Goal: Task Accomplishment & Management: Manage account settings

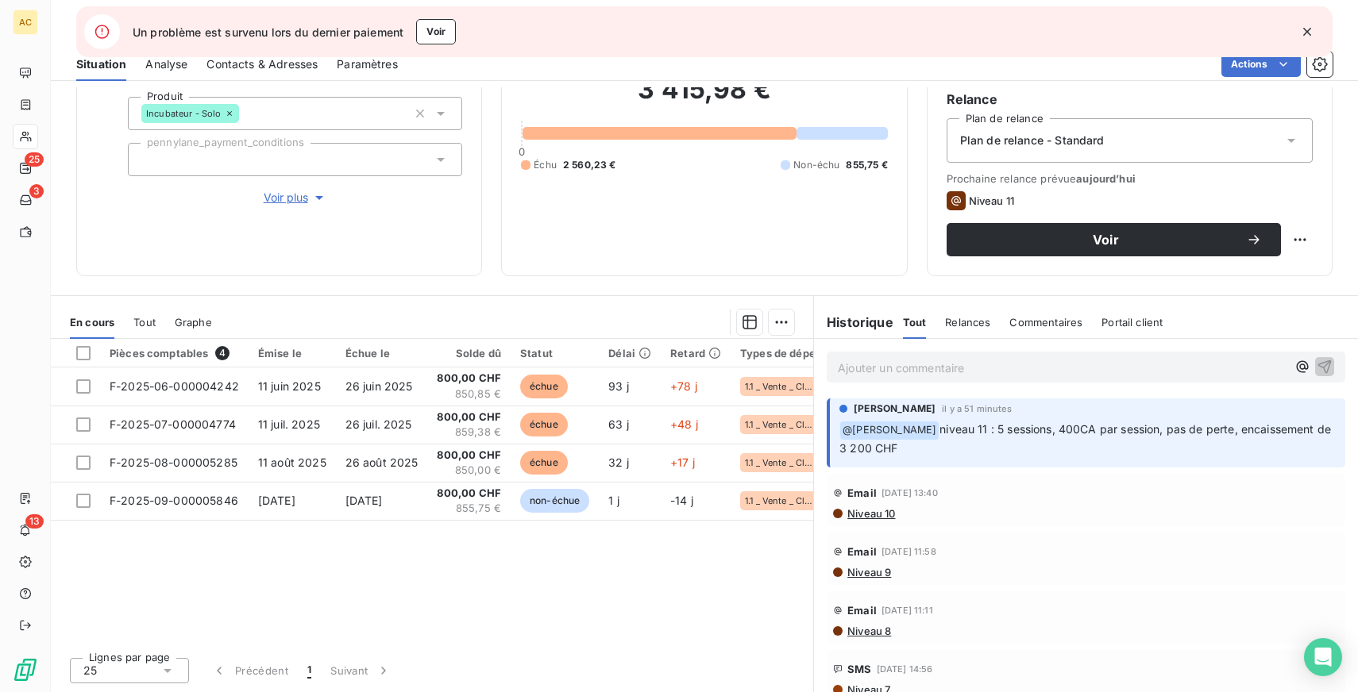
click at [145, 322] on span "Tout" at bounding box center [144, 322] width 22 height 13
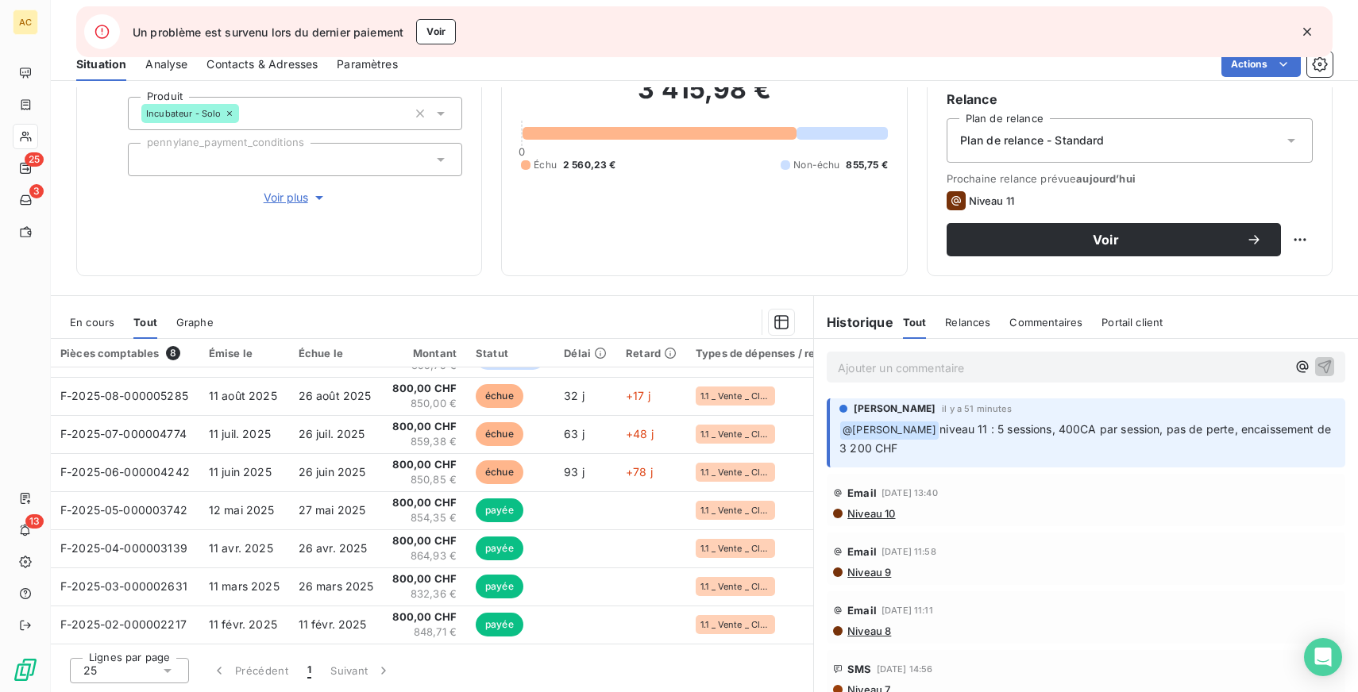
click at [1306, 30] on icon "button" at bounding box center [1307, 32] width 8 height 8
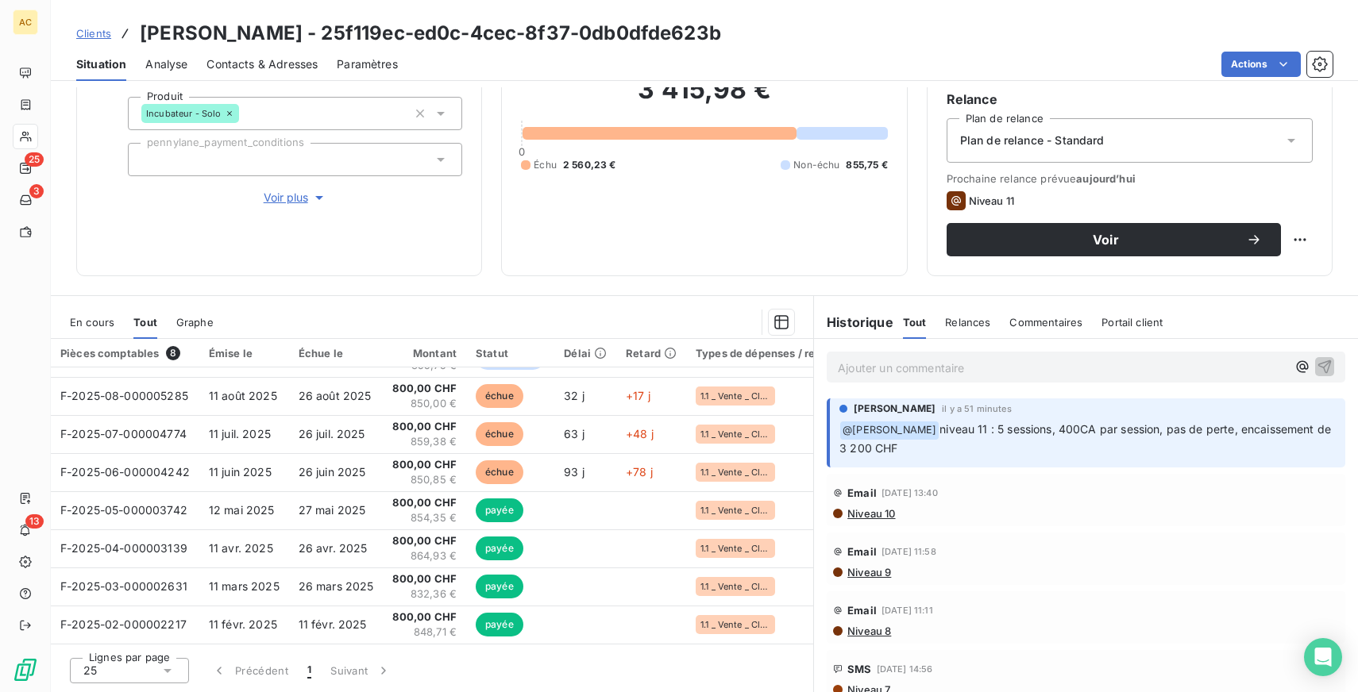
click at [898, 368] on p "Ajouter un commentaire ﻿" at bounding box center [1062, 368] width 449 height 20
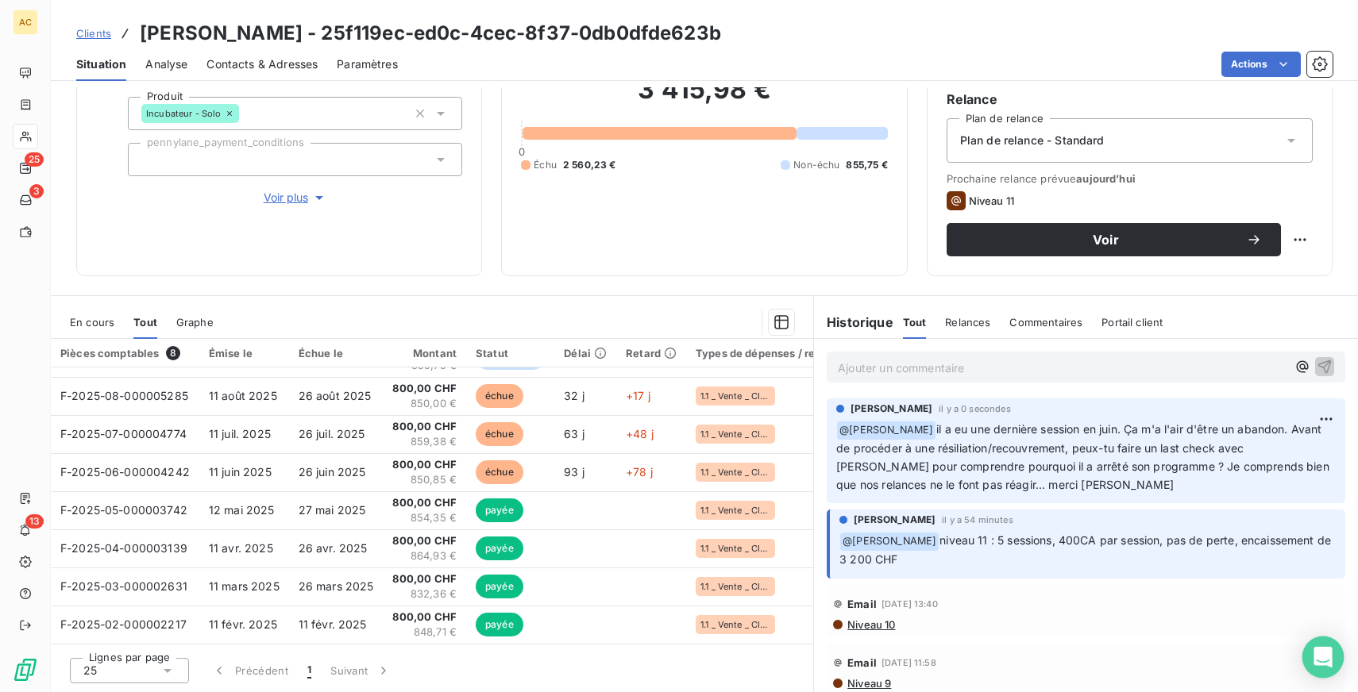
click at [1323, 651] on icon "Open Intercom Messenger" at bounding box center [1322, 657] width 18 height 21
click at [79, 33] on span "Clients" at bounding box center [93, 33] width 35 height 13
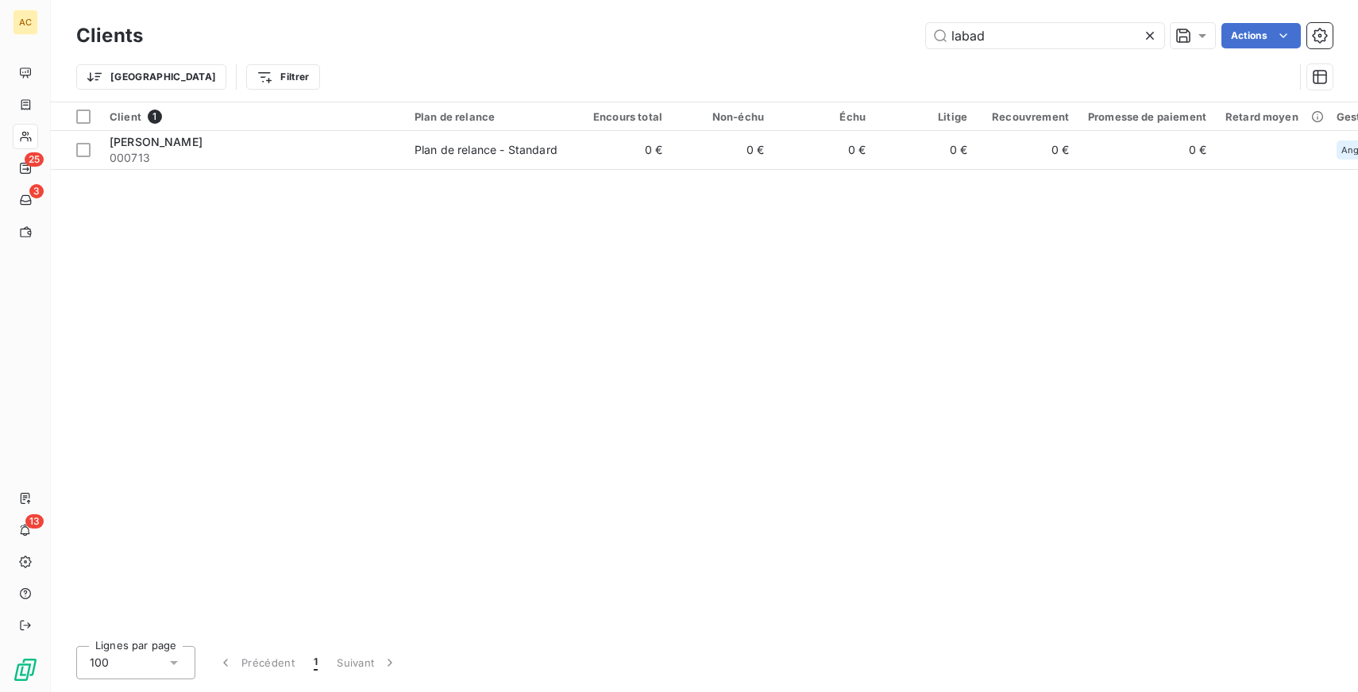
type input "labad"
click at [707, 171] on div "Client 1 Plan de relance Encours total Non-échu Échu Litige Recouvrement Promes…" at bounding box center [704, 367] width 1307 height 531
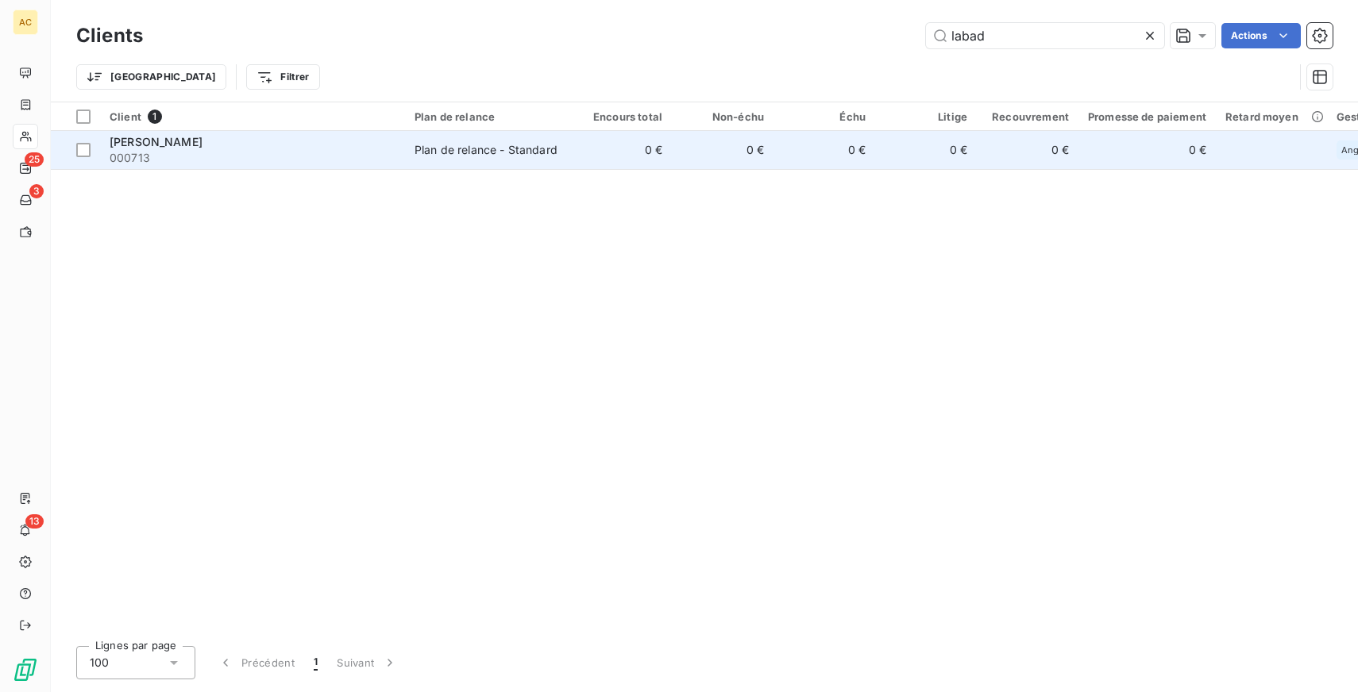
click at [675, 148] on td "0 €" at bounding box center [723, 150] width 102 height 38
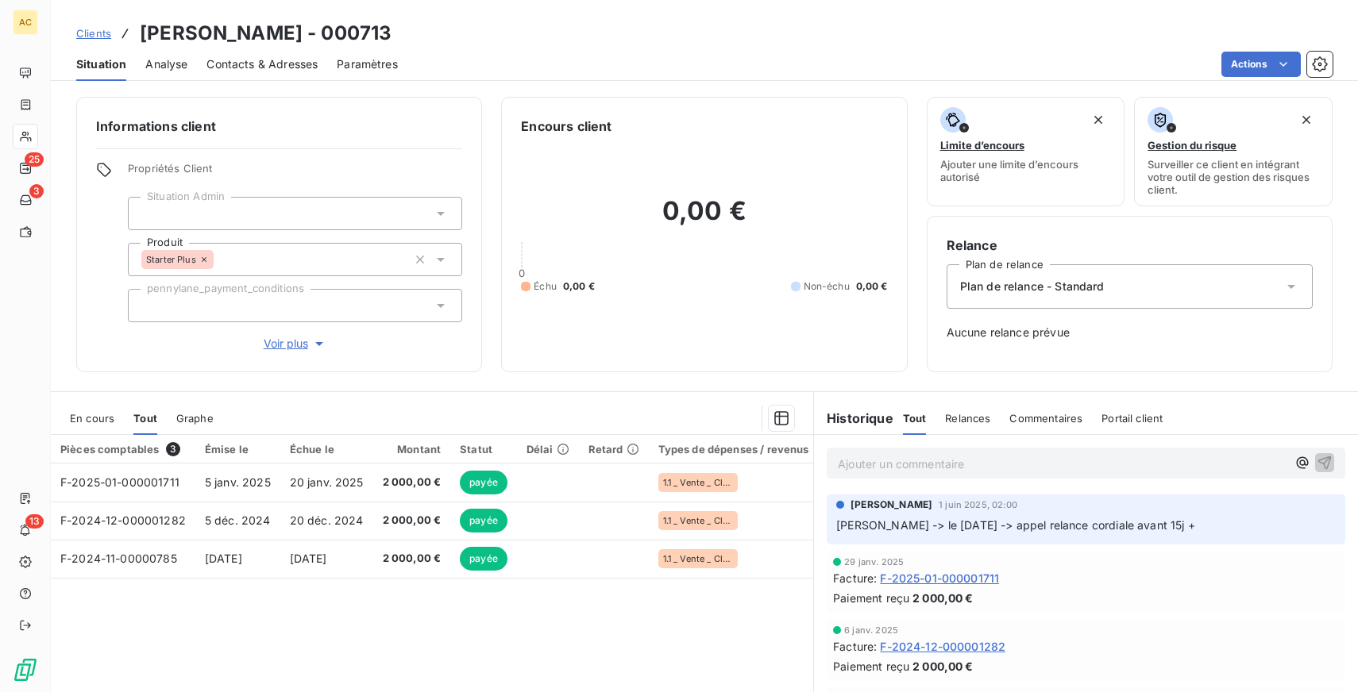
click at [274, 345] on span "Voir plus" at bounding box center [296, 344] width 64 height 16
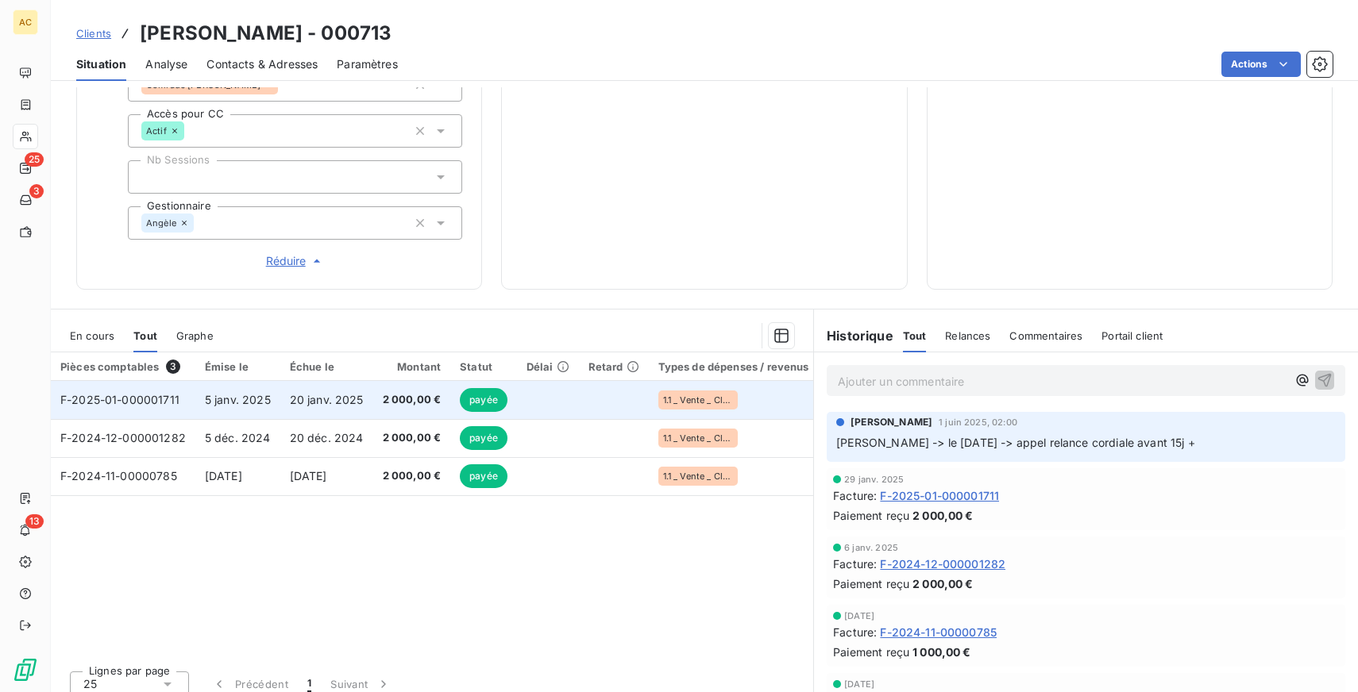
scroll to position [603, 0]
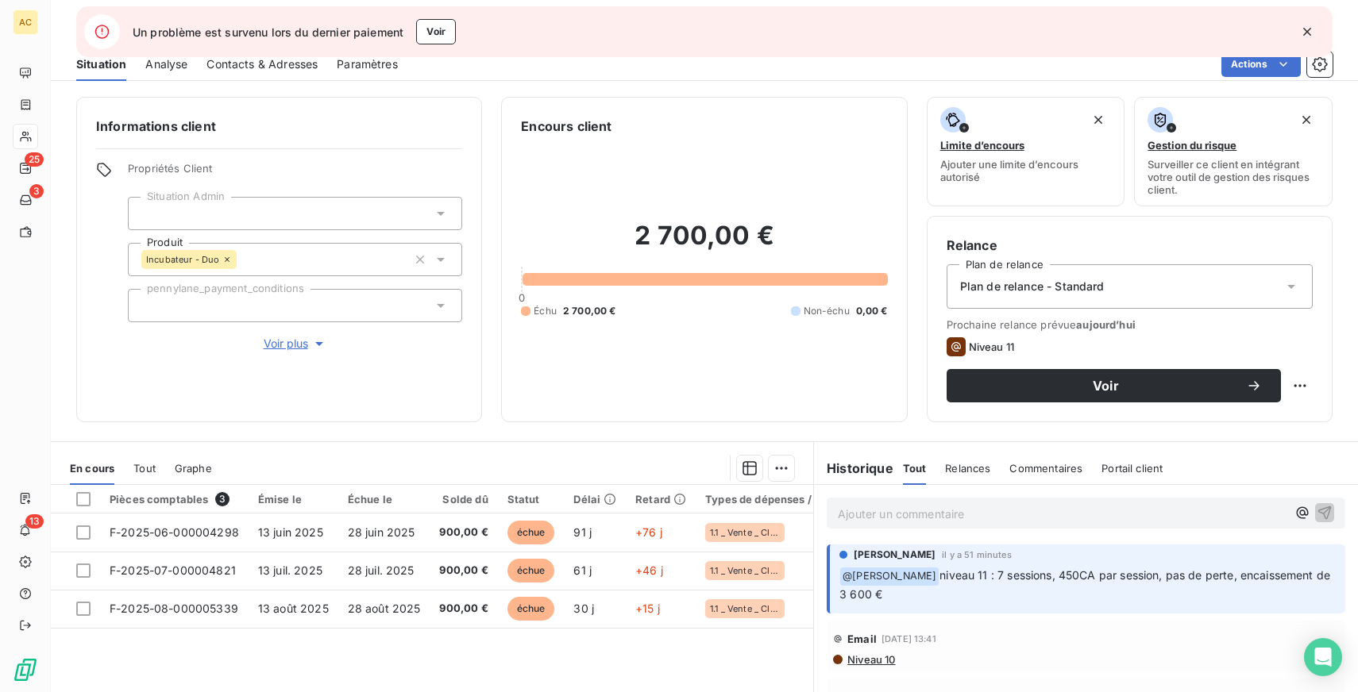
click at [1306, 31] on icon "button" at bounding box center [1307, 32] width 8 height 8
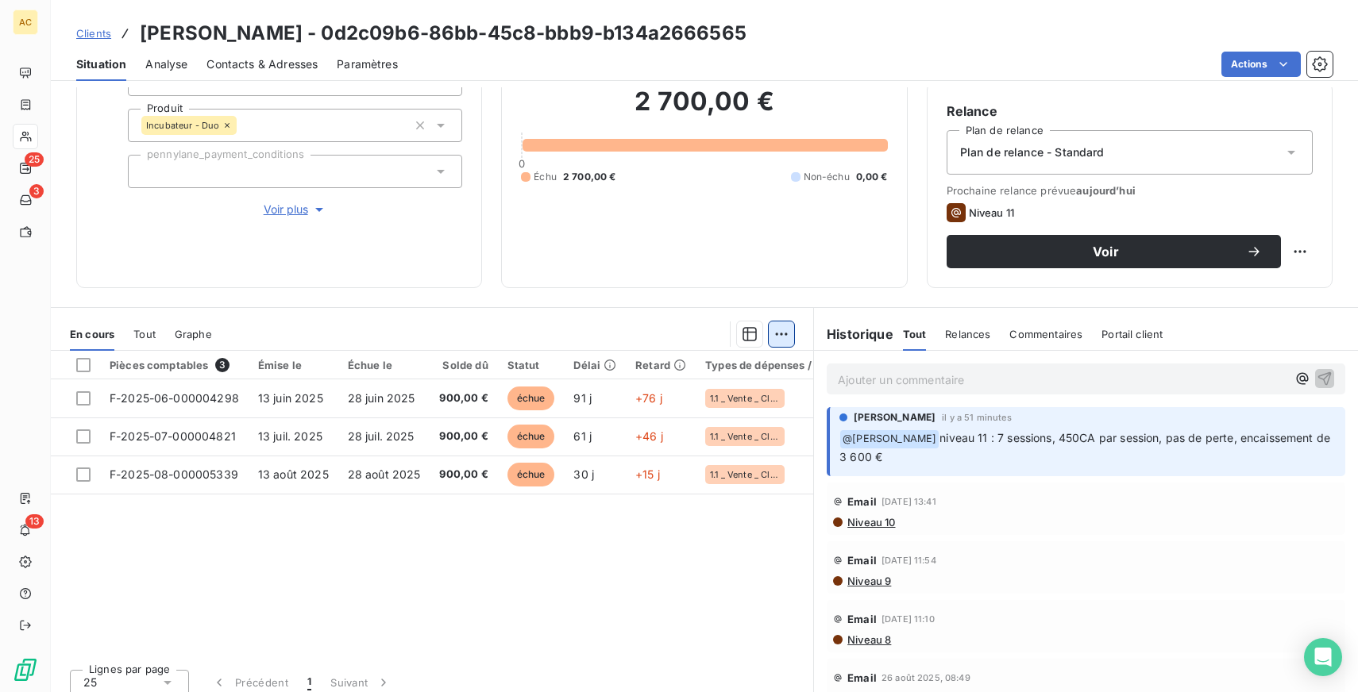
scroll to position [146, 0]
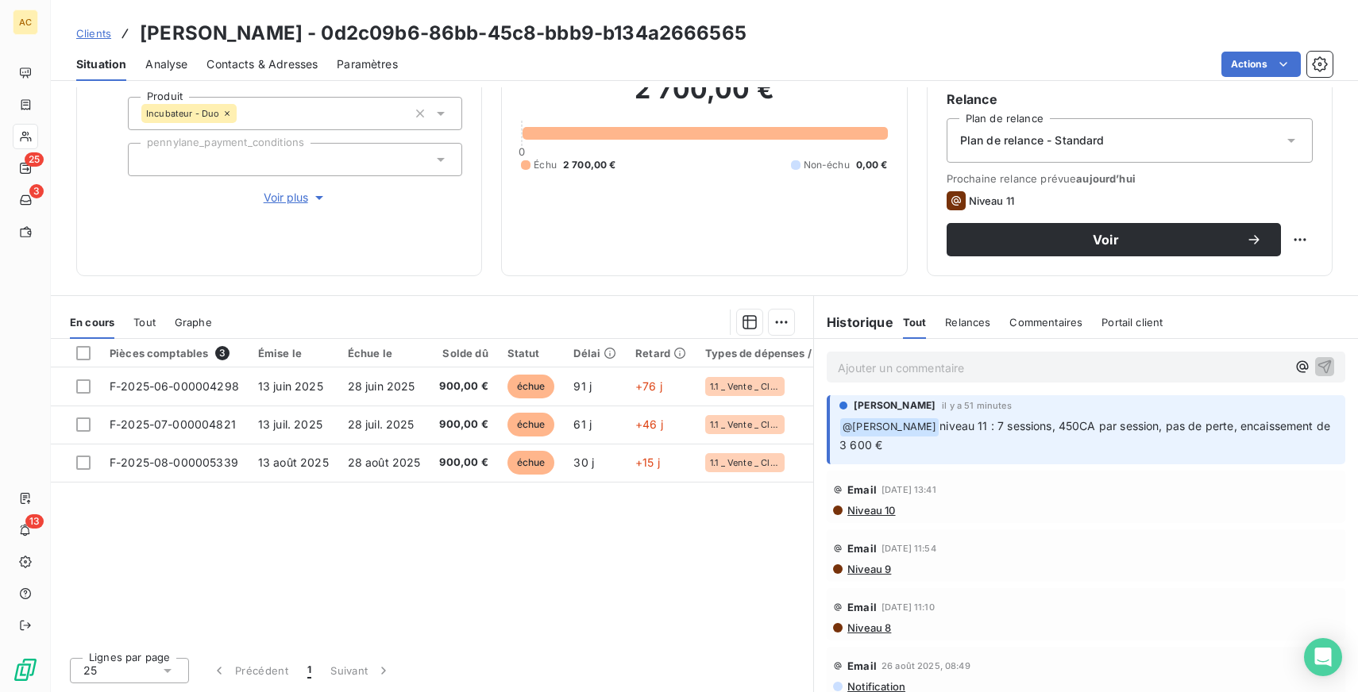
click at [148, 324] on span "Tout" at bounding box center [144, 322] width 22 height 13
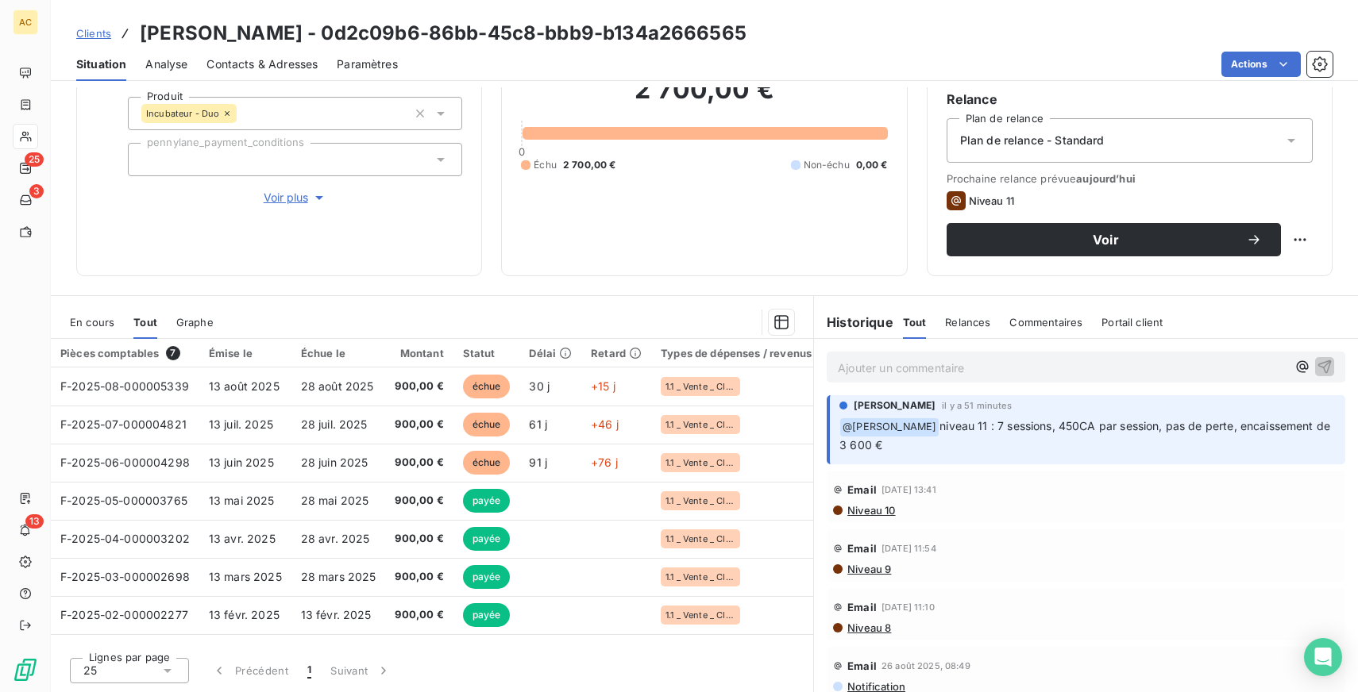
click at [985, 369] on p "Ajouter un commentaire ﻿" at bounding box center [1062, 368] width 449 height 20
